Goal: Information Seeking & Learning: Learn about a topic

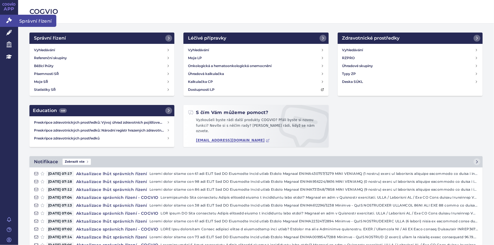
click at [8, 22] on icon at bounding box center [9, 21] width 6 height 6
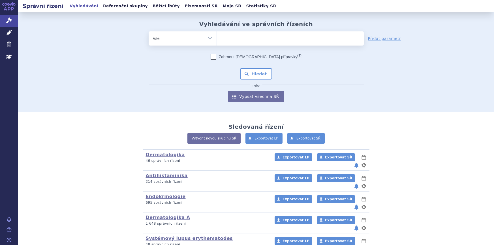
click at [231, 37] on ul at bounding box center [290, 37] width 147 height 12
click at [217, 37] on select at bounding box center [217, 38] width 0 height 14
paste input "SUKLS166482/2025"
type input "SUKLS166482/2025"
select select "SUKLS166482/2025"
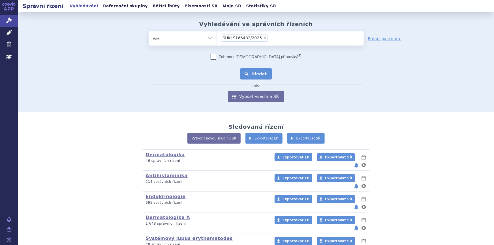
click at [252, 71] on button "Hledat" at bounding box center [256, 73] width 32 height 11
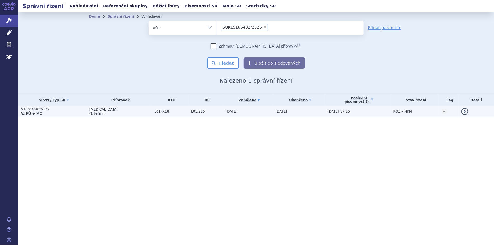
click at [193, 109] on td "L01/215" at bounding box center [205, 112] width 35 height 12
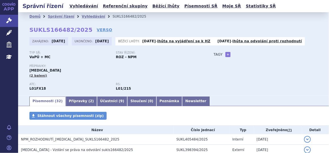
click at [135, 81] on div "Přípravky: RYBREVANT (2 balení)" at bounding box center [115, 73] width 173 height 18
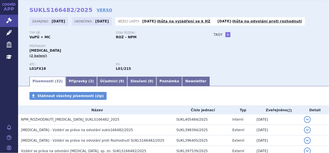
scroll to position [20, 0]
click at [10, 21] on icon at bounding box center [9, 21] width 6 height 6
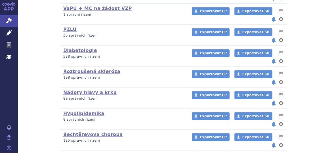
scroll to position [333, 0]
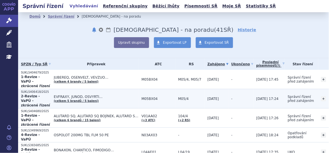
click at [208, 97] on span "[DATE]" at bounding box center [214, 99] width 12 height 4
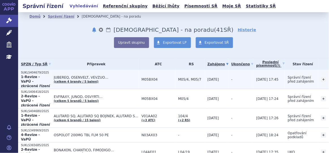
click at [208, 78] on span "[DATE]" at bounding box center [214, 79] width 12 height 4
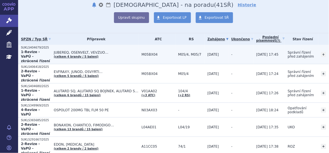
scroll to position [26, 0]
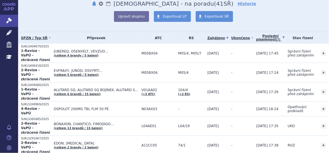
click at [257, 36] on link "Poslední písemnost (?)" at bounding box center [271, 38] width 29 height 12
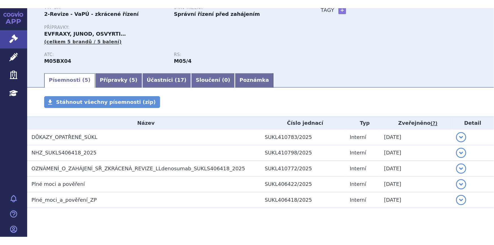
scroll to position [53, 0]
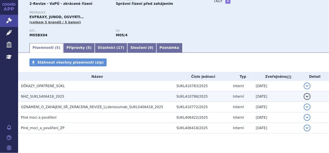
click at [133, 96] on h3 "NHZ_SUKLS406418_2025" at bounding box center [97, 96] width 153 height 6
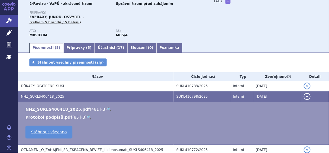
click at [107, 110] on link "🔍" at bounding box center [109, 109] width 5 height 5
click at [174, 59] on div "Stáhnout všechny písemnosti (zip)" at bounding box center [173, 65] width 311 height 14
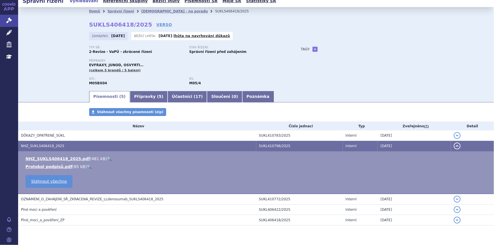
scroll to position [0, 0]
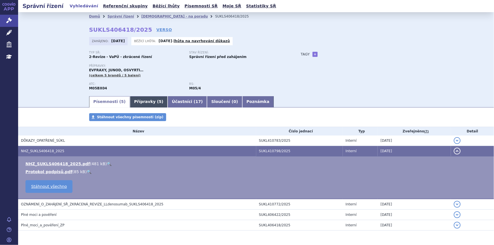
click at [134, 104] on link "Přípravky ( 5 )" at bounding box center [149, 101] width 38 height 11
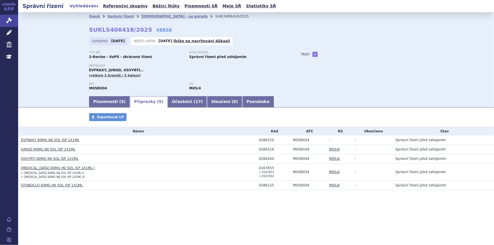
click at [65, 140] on link "EVFRAXY 60MG INJ SOL ISP 1X1ML" at bounding box center [50, 140] width 59 height 4
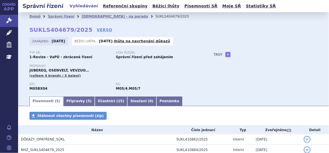
scroll to position [37, 0]
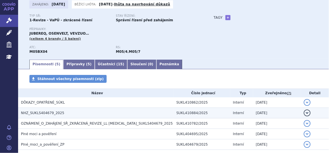
click at [55, 114] on span "NHZ_SUKLS404679_2025" at bounding box center [42, 113] width 43 height 4
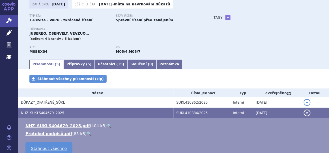
click at [107, 126] on link "🔍" at bounding box center [109, 125] width 5 height 5
click at [223, 45] on div "Typ SŘ: 1-Revize - VaPÚ - zkrácené řízení Stav řízení: Správní řízení před zahá…" at bounding box center [173, 36] width 289 height 44
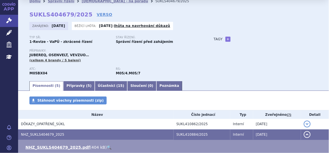
scroll to position [15, 0]
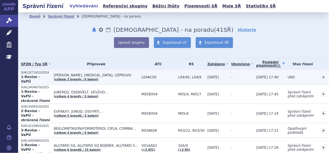
click at [183, 76] on span "L04/45, L04/9" at bounding box center [191, 77] width 26 height 4
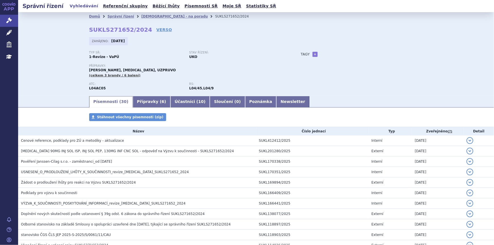
click at [267, 47] on div "Zahájeno: [DATE]" at bounding box center [256, 42] width 334 height 11
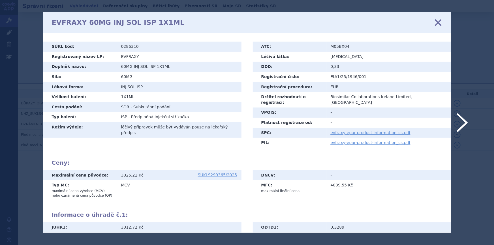
drag, startPoint x: 439, startPoint y: 25, endPoint x: 332, endPoint y: 64, distance: 114.0
click at [439, 25] on icon at bounding box center [438, 23] width 12 height 12
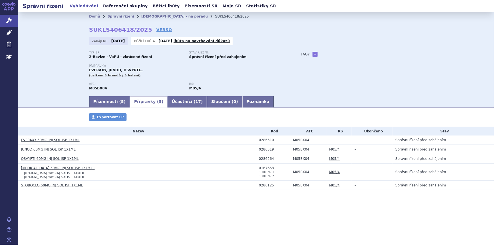
click at [62, 159] on link "OSVYRTI 60MG INJ SOL ISP 1X1ML" at bounding box center [50, 159] width 58 height 4
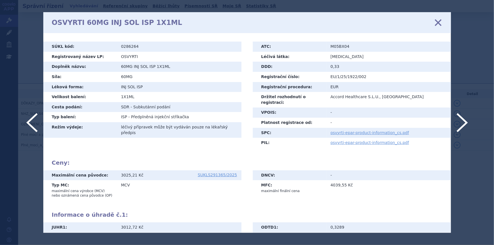
click at [436, 24] on icon at bounding box center [438, 23] width 12 height 12
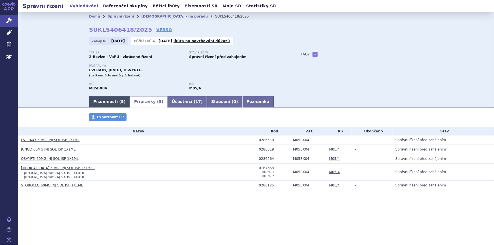
click at [112, 98] on link "Písemnosti ( 5 )" at bounding box center [109, 101] width 41 height 11
